Goal: Find specific page/section: Find specific page/section

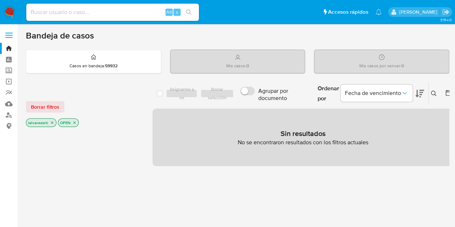
click at [52, 122] on icon "close-filter" at bounding box center [52, 123] width 4 height 4
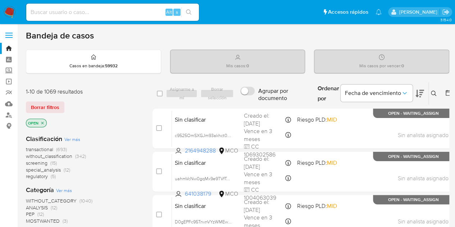
click at [43, 122] on icon "close-filter" at bounding box center [42, 123] width 4 height 4
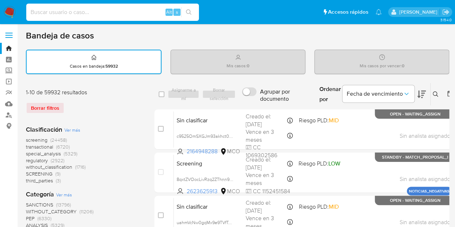
click at [83, 15] on input at bounding box center [112, 12] width 173 height 9
paste input "580393049"
type input "580393049"
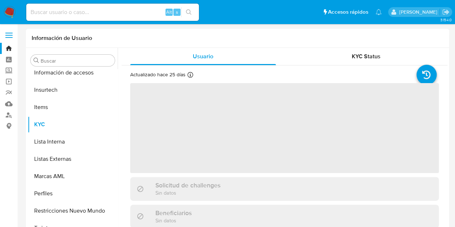
scroll to position [304, 0]
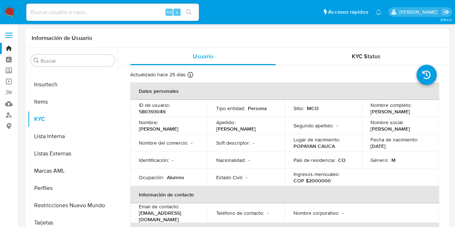
select select "10"
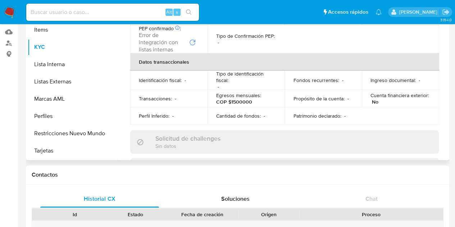
scroll to position [0, 0]
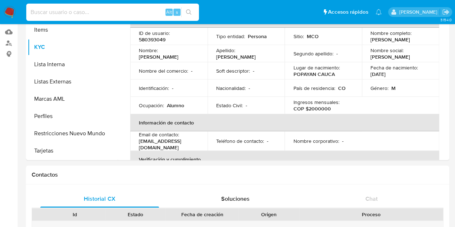
click at [84, 14] on input at bounding box center [112, 12] width 173 height 9
paste input "2208689216"
type input "2208689216"
click at [192, 12] on button "search-icon" at bounding box center [188, 12] width 15 height 10
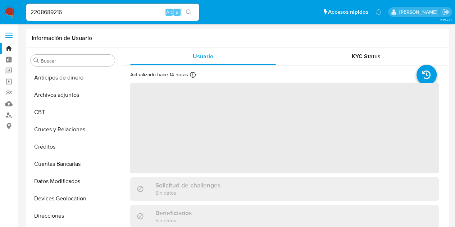
select select "10"
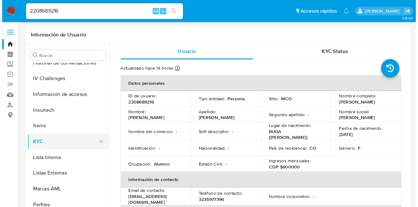
scroll to position [232, 0]
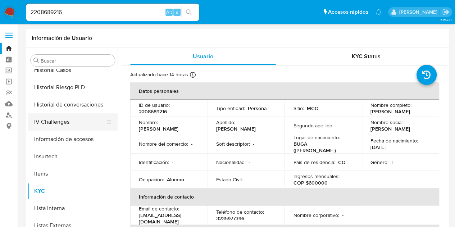
click at [71, 125] on button "IV Challenges" at bounding box center [70, 121] width 84 height 17
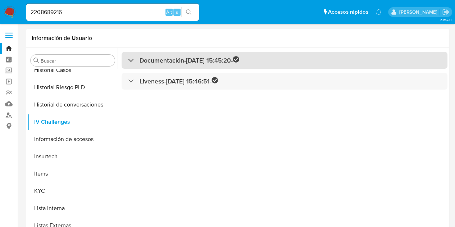
click at [157, 61] on h3 "Documentación - [DATE] 15:45:20 -" at bounding box center [190, 60] width 100 height 8
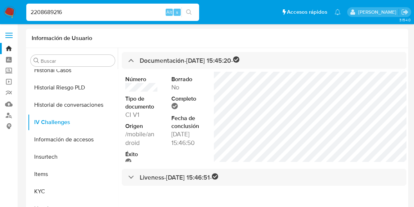
drag, startPoint x: 45, startPoint y: 16, endPoint x: 18, endPoint y: 12, distance: 27.7
click at [18, 12] on nav "Pausado Ver notificaciones 2208689216 Alt s Accesos rápidos Presiona las siguie…" at bounding box center [207, 12] width 414 height 24
paste input "682135431"
type input "682135431"
click at [191, 10] on icon "search-icon" at bounding box center [189, 12] width 6 height 6
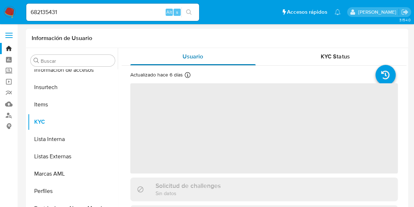
scroll to position [304, 0]
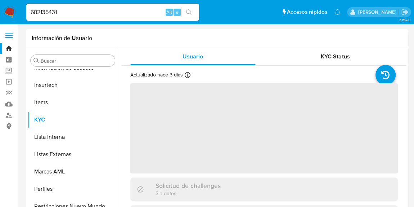
select select "10"
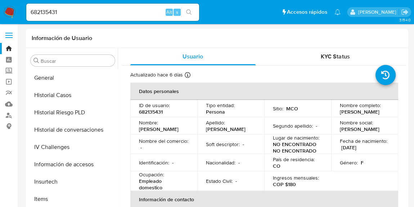
scroll to position [206, 0]
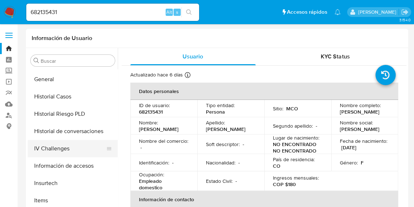
click at [62, 145] on button "IV Challenges" at bounding box center [70, 148] width 84 height 17
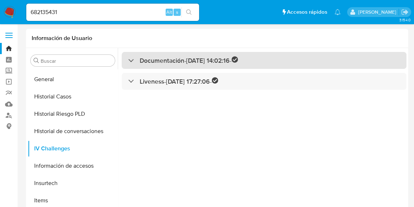
click at [178, 56] on h3 "Documentación - [DATE] 14:02:16 -" at bounding box center [189, 60] width 98 height 8
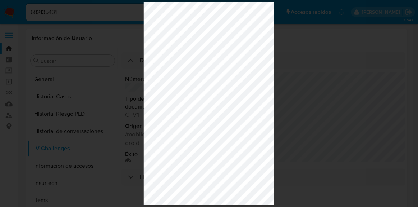
click at [325, 131] on div at bounding box center [209, 103] width 418 height 207
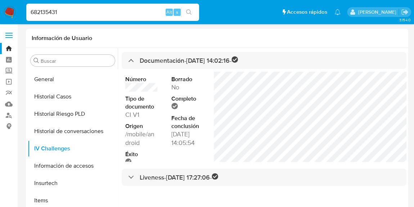
drag, startPoint x: 77, startPoint y: 10, endPoint x: 57, endPoint y: 15, distance: 20.4
click at [57, 14] on input "682135431" at bounding box center [112, 12] width 173 height 9
click at [190, 14] on icon "search-icon" at bounding box center [189, 12] width 6 height 6
click at [191, 9] on icon "search-icon" at bounding box center [189, 12] width 6 height 6
click at [97, 11] on input "682135431" at bounding box center [112, 12] width 173 height 9
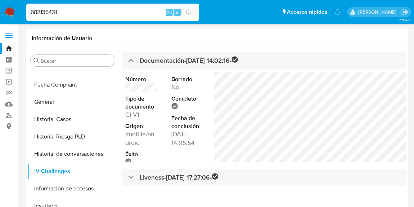
scroll to position [173, 0]
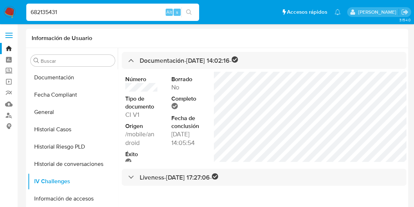
drag, startPoint x: 86, startPoint y: 7, endPoint x: 0, endPoint y: -1, distance: 86.7
paste input "682135431"
drag, startPoint x: 43, startPoint y: 12, endPoint x: 0, endPoint y: 21, distance: 43.7
click at [0, 21] on nav "Pausado Ver notificaciones 682135431 Alt s Accesos rápidos Presiona las siguien…" at bounding box center [207, 12] width 414 height 24
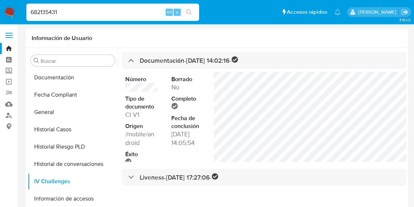
paste input "2208689216"
type input "2208689216"
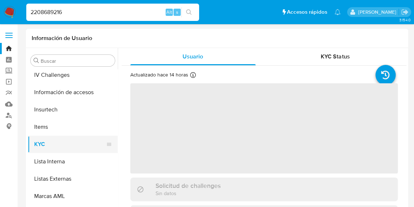
scroll to position [239, 0]
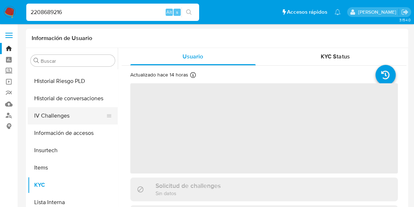
select select "10"
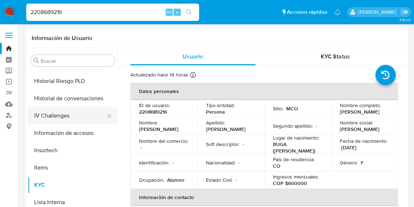
click at [52, 119] on button "IV Challenges" at bounding box center [70, 115] width 84 height 17
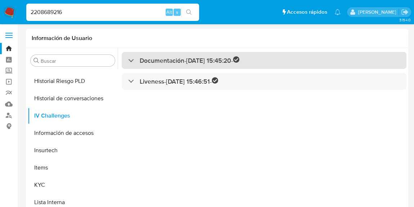
click at [177, 64] on h3 "Documentación - [DATE] 15:45:20 -" at bounding box center [190, 60] width 100 height 8
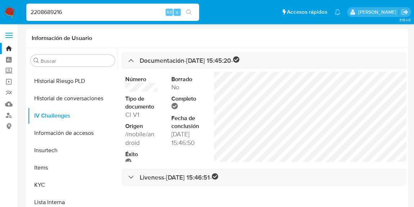
drag, startPoint x: 90, startPoint y: 11, endPoint x: 0, endPoint y: 0, distance: 90.6
click at [0, 0] on nav "Pausado Ver notificaciones 2208689216 Alt s Accesos rápidos Presiona las siguie…" at bounding box center [207, 12] width 414 height 24
paste input "682135431"
type input "682135431"
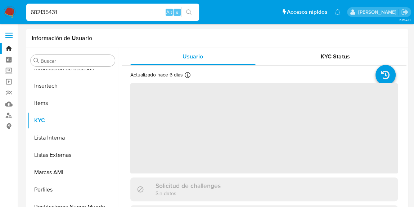
scroll to position [304, 0]
select select "10"
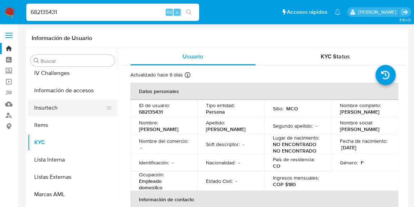
scroll to position [271, 0]
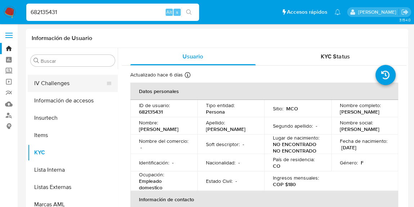
click at [60, 90] on button "IV Challenges" at bounding box center [70, 82] width 84 height 17
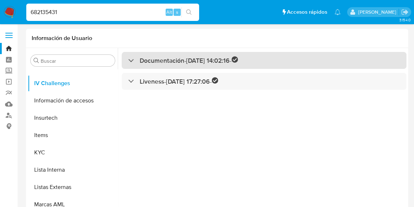
click at [172, 56] on h3 "Documentación - [DATE] 14:02:16 -" at bounding box center [189, 60] width 98 height 8
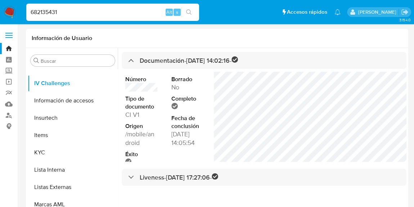
drag, startPoint x: 81, startPoint y: 20, endPoint x: 176, endPoint y: 16, distance: 94.7
click at [20, 10] on nav "Pausado Ver notificaciones 682135431 Alt s Accesos rápidos Presiona las siguien…" at bounding box center [207, 12] width 414 height 24
paste input "580393049"
type input "580393049"
click at [187, 11] on icon "search-icon" at bounding box center [189, 12] width 6 height 6
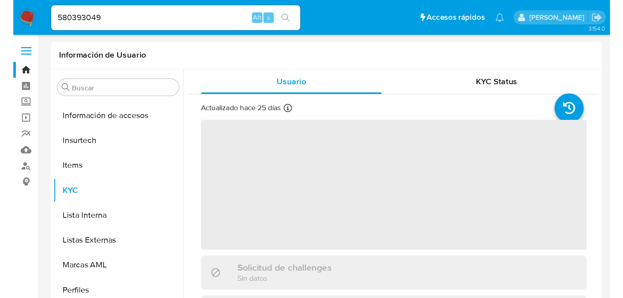
scroll to position [304, 0]
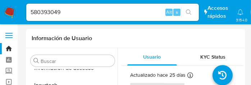
select select "10"
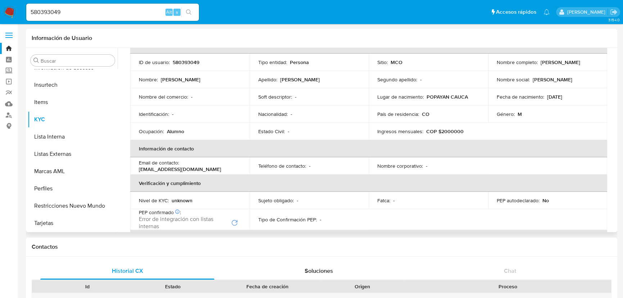
scroll to position [0, 0]
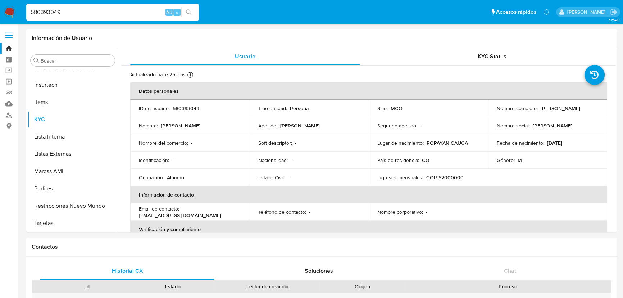
drag, startPoint x: 2, startPoint y: 21, endPoint x: -45, endPoint y: 28, distance: 48.0
click at [69, 6] on div "580393049 Alt s" at bounding box center [112, 12] width 173 height 17
drag, startPoint x: 69, startPoint y: 12, endPoint x: 25, endPoint y: 3, distance: 44.5
click at [25, 3] on li "580393049 Alt s" at bounding box center [112, 12] width 176 height 18
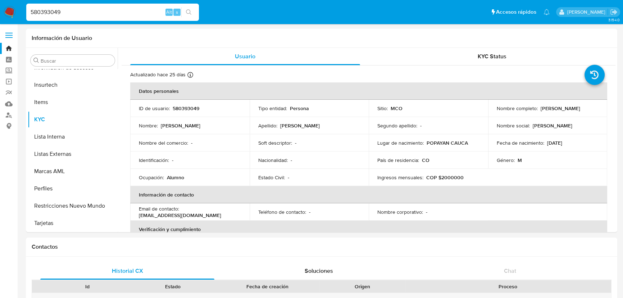
paste input "2533278905"
type input "2533278905"
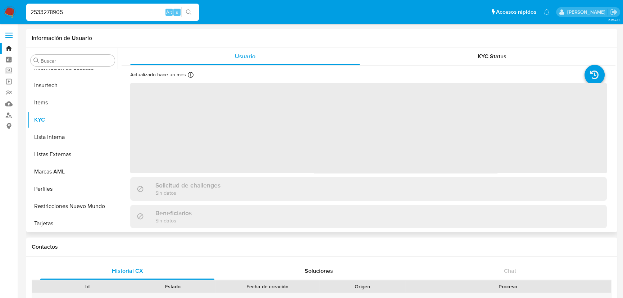
scroll to position [304, 0]
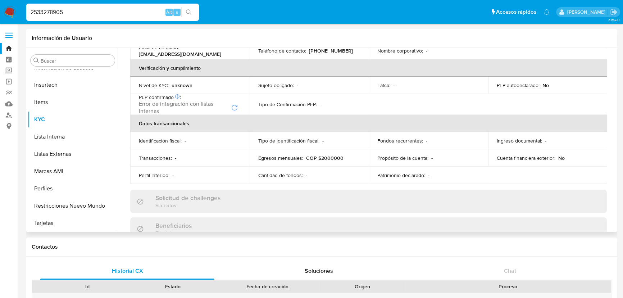
select select "10"
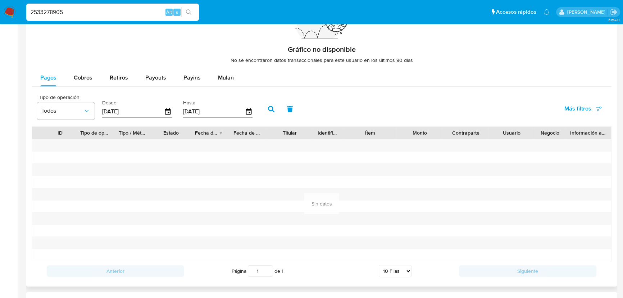
scroll to position [568, 0]
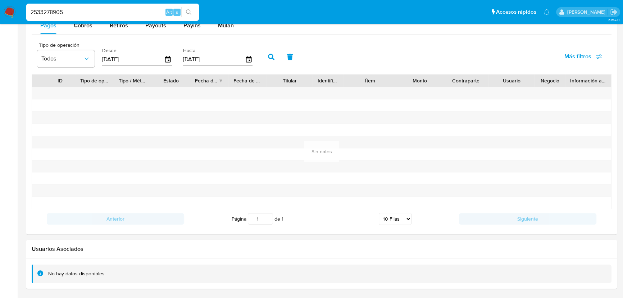
click at [101, 227] on div "No hay datos disponibles" at bounding box center [322, 273] width 580 height 18
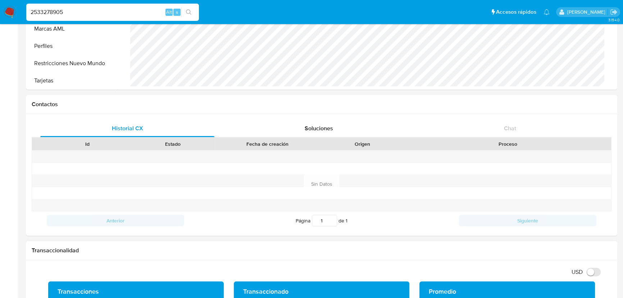
scroll to position [0, 0]
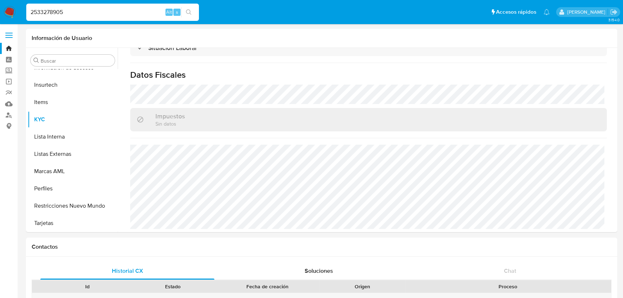
drag, startPoint x: 81, startPoint y: 9, endPoint x: 13, endPoint y: 4, distance: 68.5
click at [13, 4] on nav "Pausado Ver notificaciones 2533278905 Alt s Accesos rápidos Presiona las siguie…" at bounding box center [311, 12] width 623 height 24
click at [187, 10] on icon "search-icon" at bounding box center [189, 12] width 6 height 6
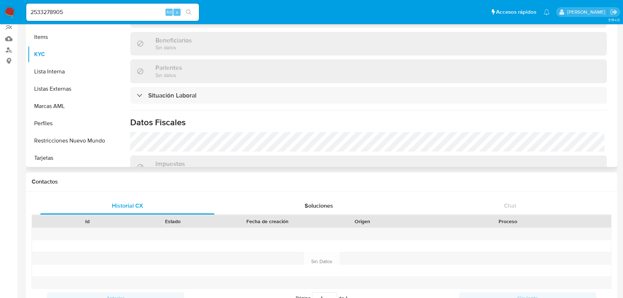
scroll to position [200, 0]
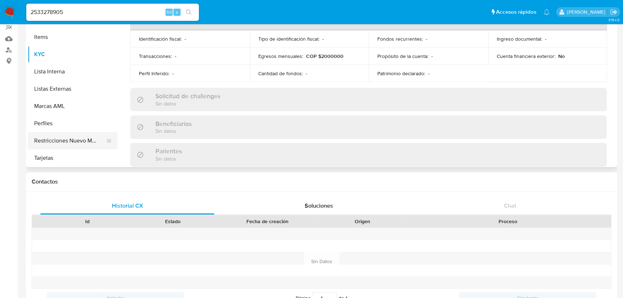
click at [91, 135] on button "Restricciones Nuevo Mundo" at bounding box center [70, 140] width 84 height 17
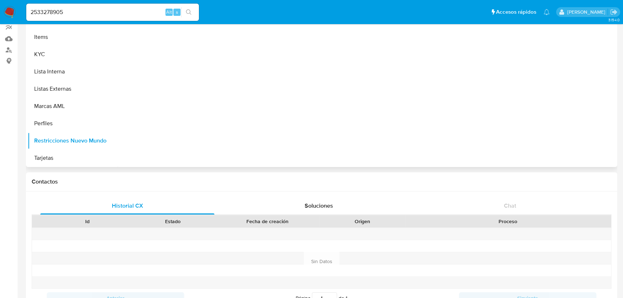
scroll to position [0, 0]
